Goal: Navigation & Orientation: Find specific page/section

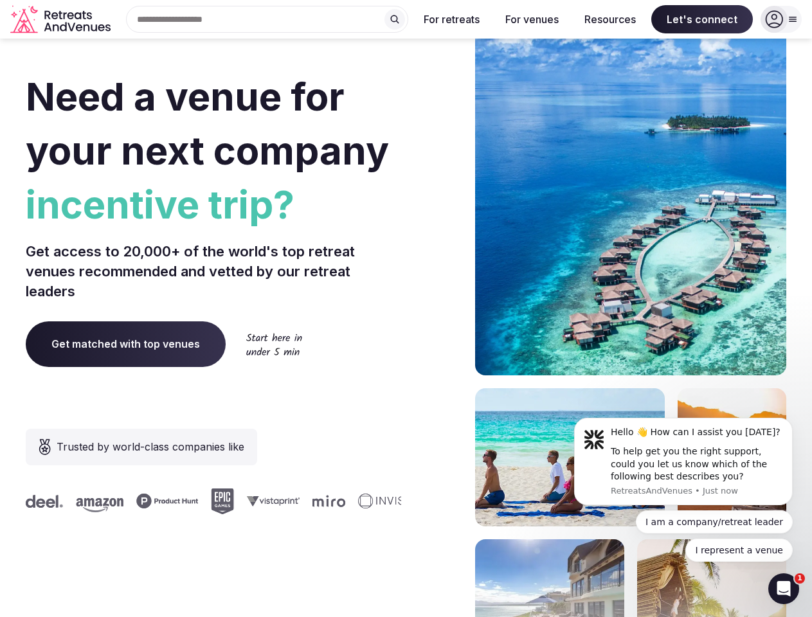
click at [405, 308] on div "Need a venue for your next company incentive trip? Get access to 20,000+ of the…" at bounding box center [406, 384] width 760 height 774
click at [267, 19] on div "Search Popular Destinations [GEOGRAPHIC_DATA], [GEOGRAPHIC_DATA] [GEOGRAPHIC_DA…" at bounding box center [262, 19] width 292 height 27
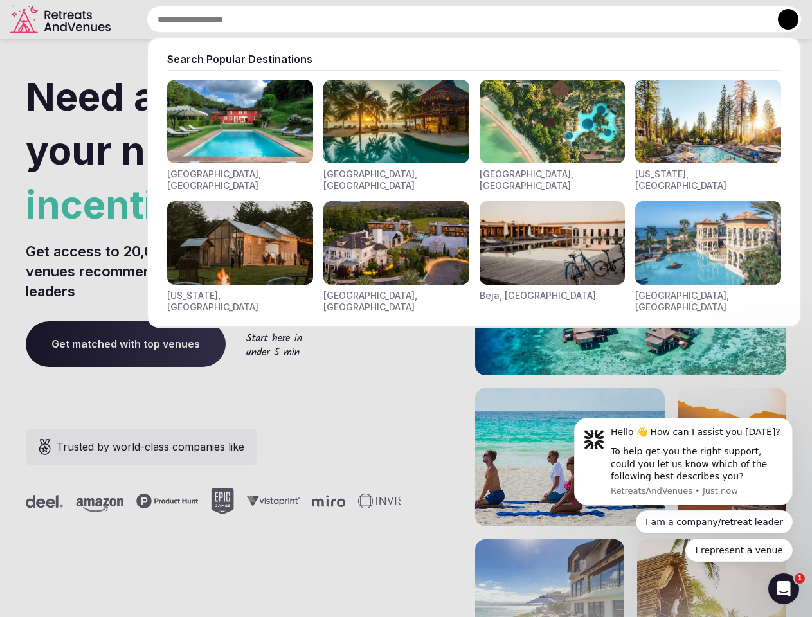
click at [395, 19] on input "text" at bounding box center [474, 19] width 655 height 27
click at [452, 19] on input "text" at bounding box center [474, 19] width 655 height 27
click at [531, 19] on input "text" at bounding box center [474, 19] width 655 height 27
click at [610, 19] on input "text" at bounding box center [474, 19] width 655 height 27
click at [702, 19] on input "text" at bounding box center [474, 19] width 655 height 27
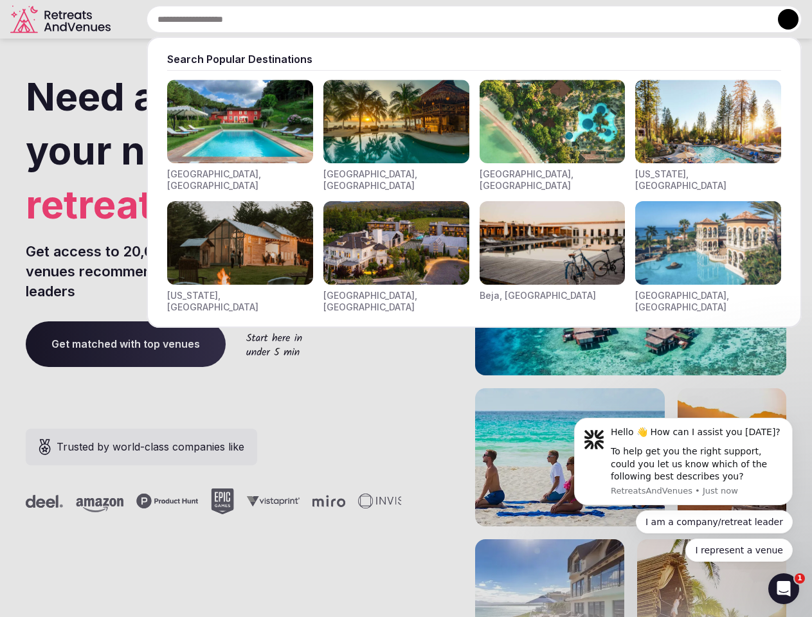
click at [781, 19] on button at bounding box center [788, 19] width 21 height 21
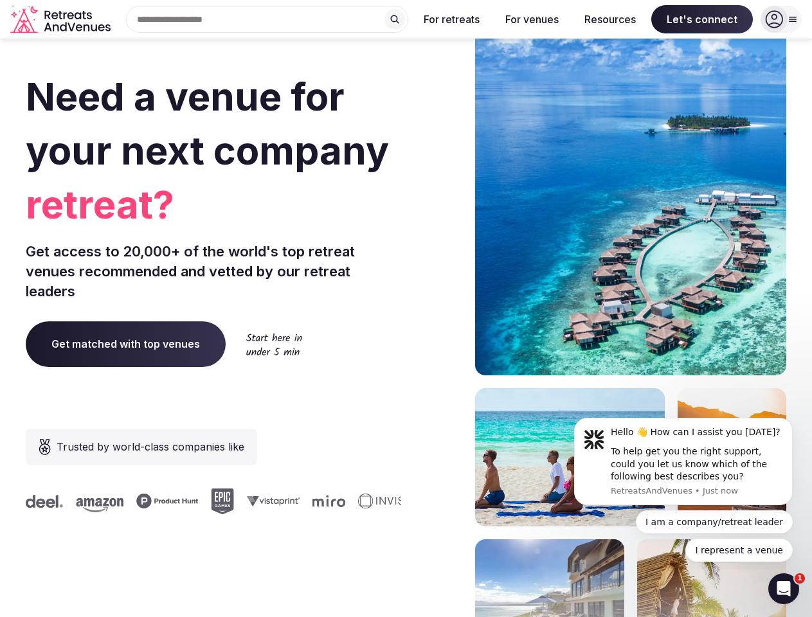
click at [683, 461] on div "To help get you the right support, could you let us know which of the following…" at bounding box center [696, 464] width 172 height 38
